Goal: Use online tool/utility: Utilize a website feature to perform a specific function

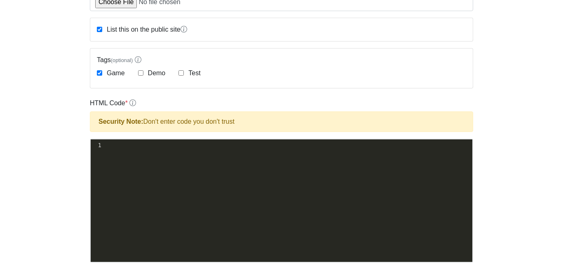
scroll to position [147, 0]
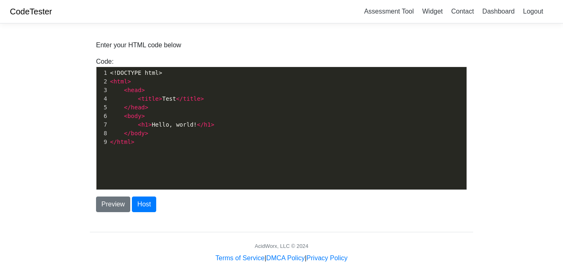
type textarea "​"
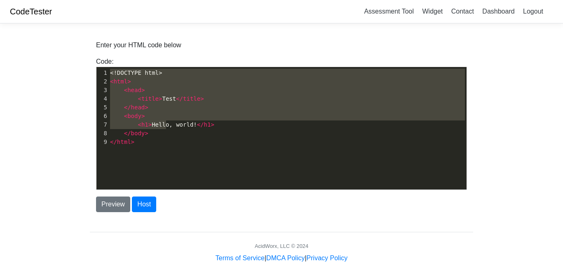
type textarea "</head> <body> <h1>Hello"
drag, startPoint x: 166, startPoint y: 127, endPoint x: 84, endPoint y: 111, distance: 84.0
click at [84, 111] on div "Enter your HTML code below Code: <!DOCTYPE html> <html> <head> <title>Test</tit…" at bounding box center [281, 146] width 395 height 233
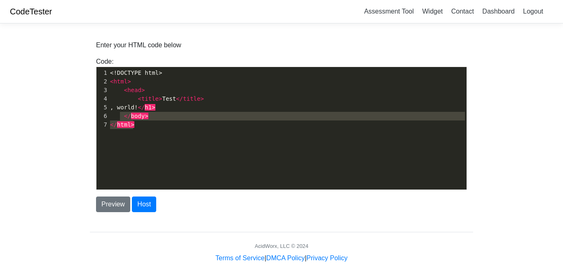
type textarea "<!DOCTYPE html> <html> <head> <title>Test</title> , world!</h1> </body> </html>"
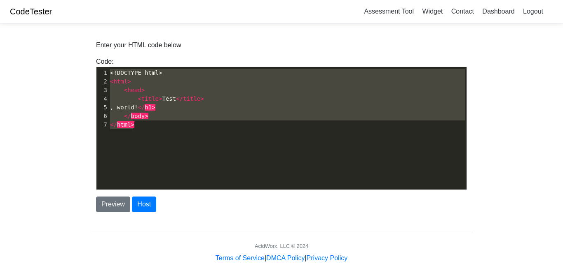
drag, startPoint x: 140, startPoint y: 165, endPoint x: 89, endPoint y: 47, distance: 127.7
click at [90, 47] on div "Enter your HTML code below Code: <!DOCTYPE html> <html> <head> <title>Test</tit…" at bounding box center [281, 126] width 383 height 172
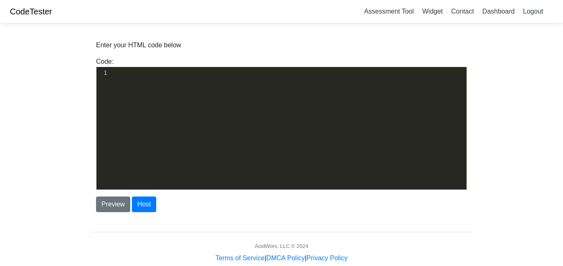
scroll to position [17, 0]
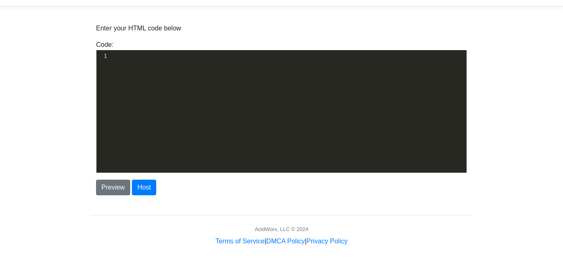
type textarea "​"
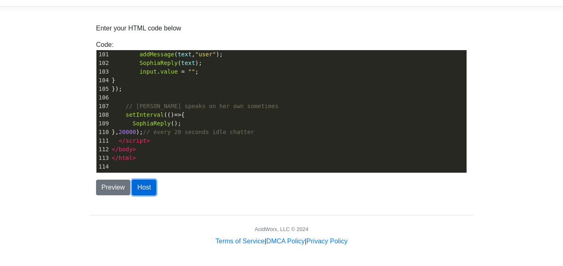
click at [133, 190] on button "Host" at bounding box center [144, 188] width 24 height 16
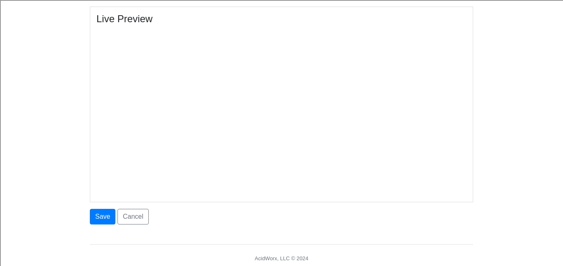
scroll to position [432, 0]
